Goal: Answer question/provide support: Share knowledge or assist other users

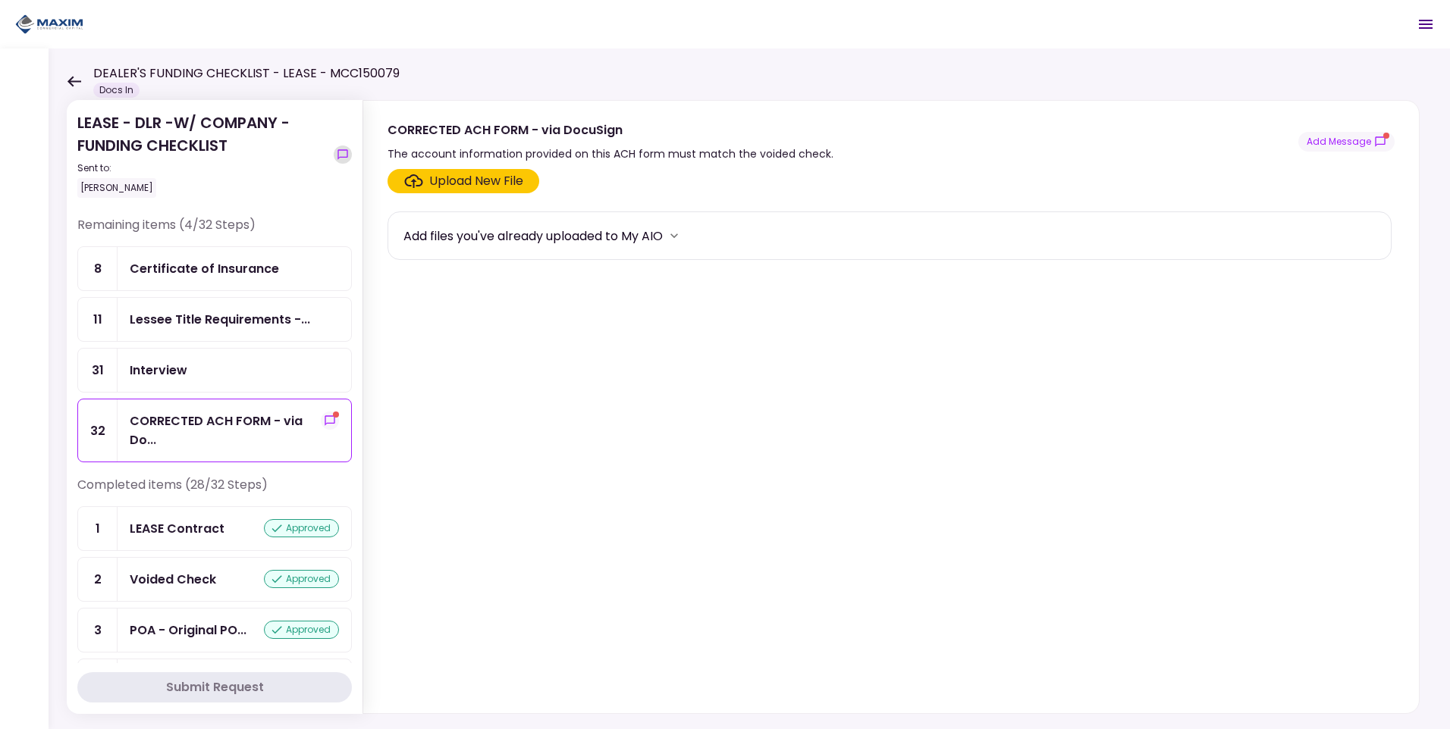
click at [341, 153] on icon "show-messages" at bounding box center [343, 155] width 12 height 12
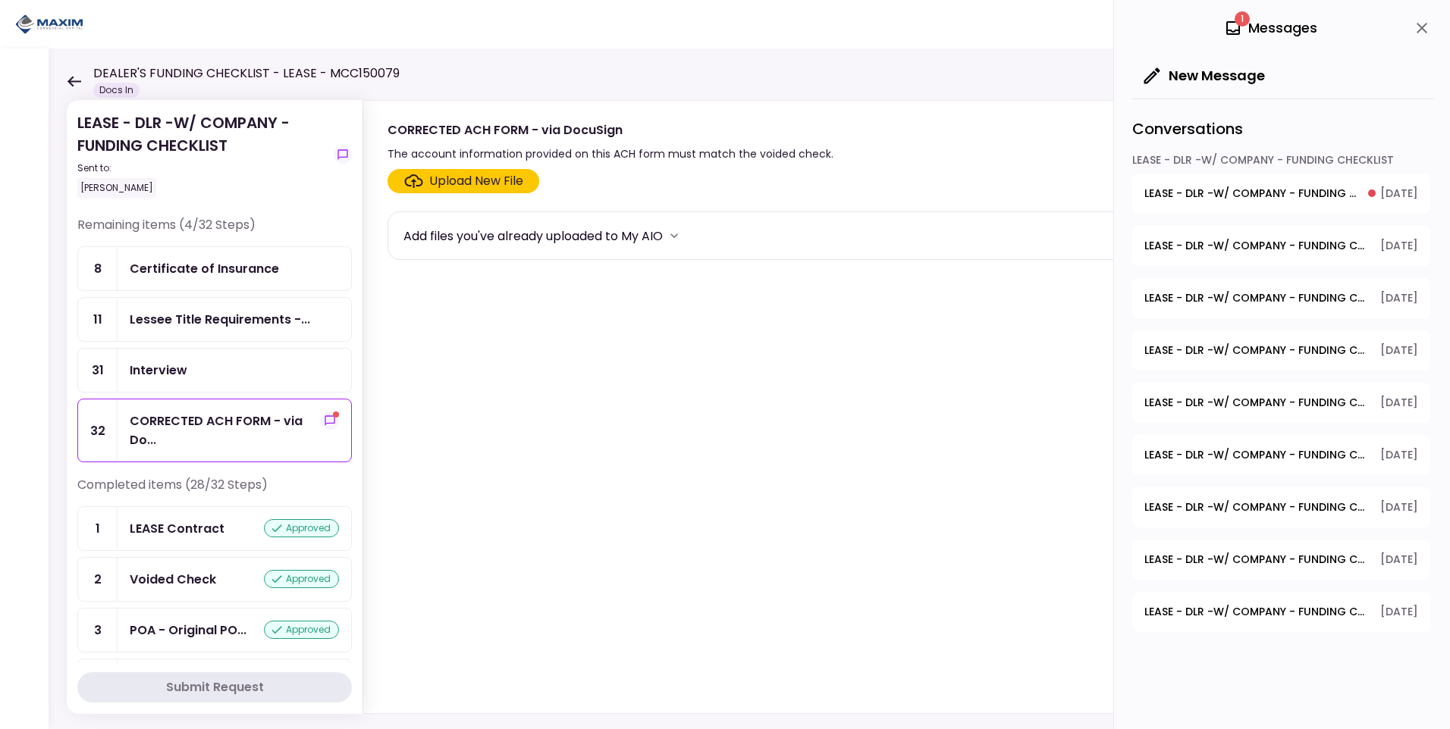
click at [1274, 189] on span "LEASE - DLR -W/ COMPANY - FUNDING CHECKLIST - CORRECTED ACH FORM - via DocuSign" at bounding box center [1250, 194] width 213 height 16
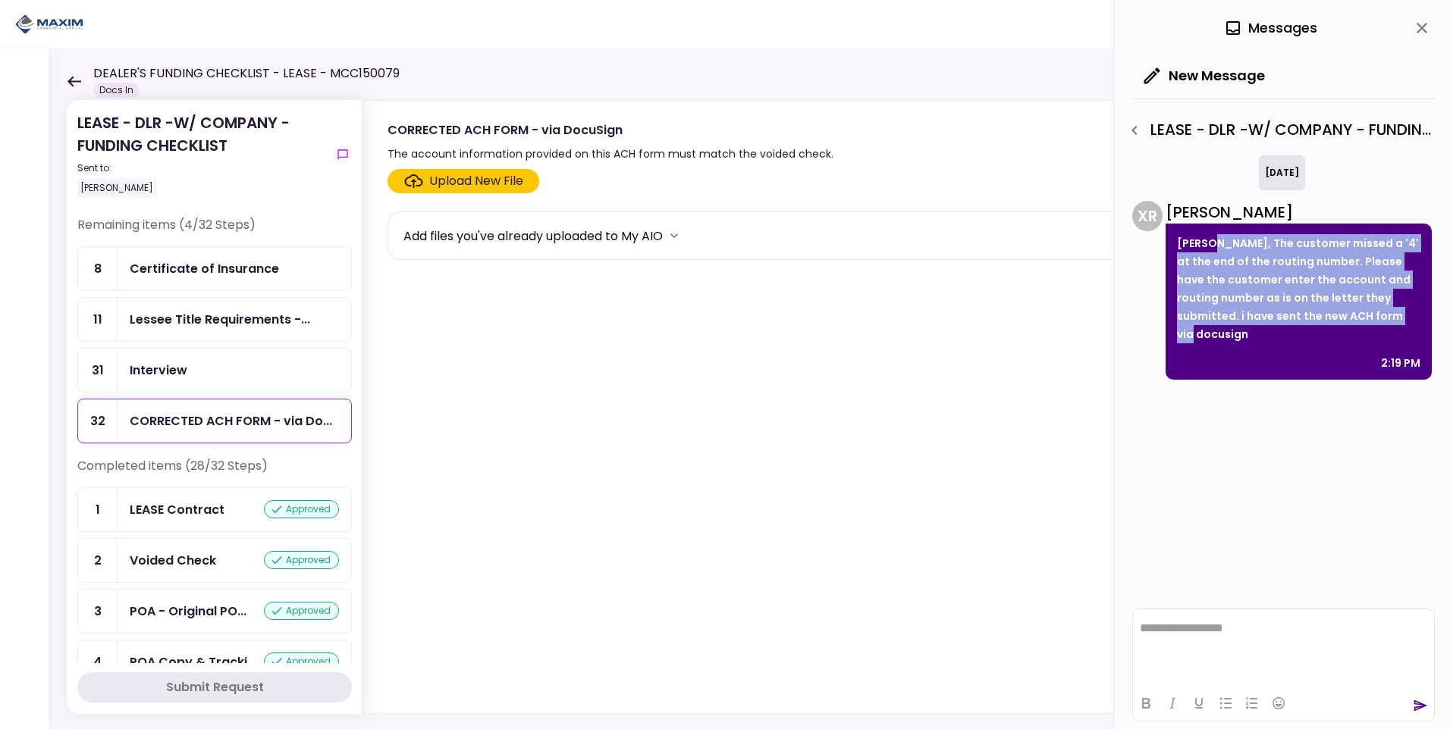
drag, startPoint x: 1290, startPoint y: 261, endPoint x: 1416, endPoint y: 320, distance: 139.8
click at [1416, 320] on p "[PERSON_NAME], The customer missed a '4' at the end of the routing number. Plea…" at bounding box center [1298, 288] width 243 height 109
copy p "The customer missed a '4' at the end of the routing number. Please have the cus…"
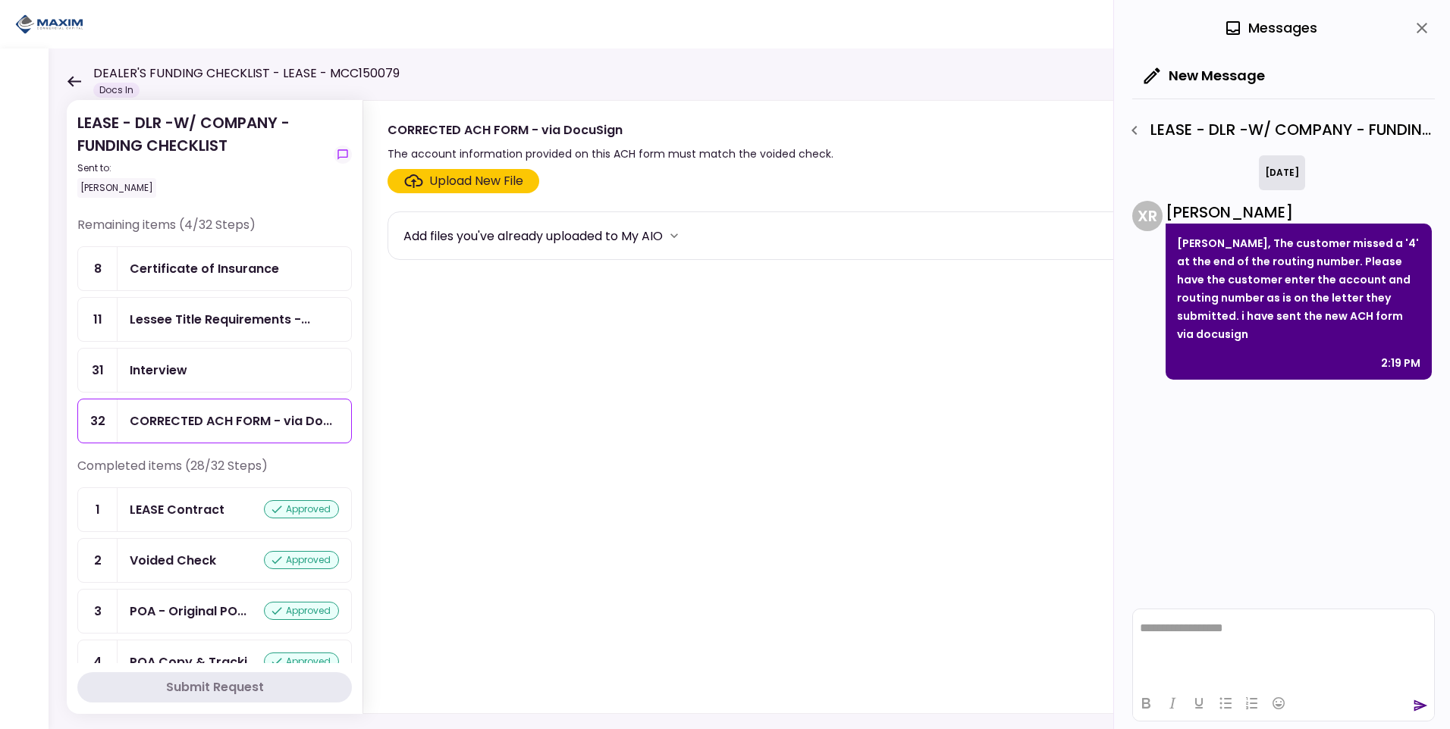
click at [74, 78] on icon at bounding box center [74, 81] width 14 height 11
